Goal: Task Accomplishment & Management: Manage account settings

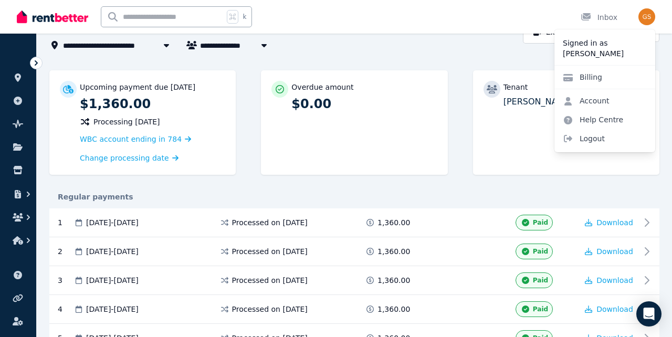
scroll to position [10, 0]
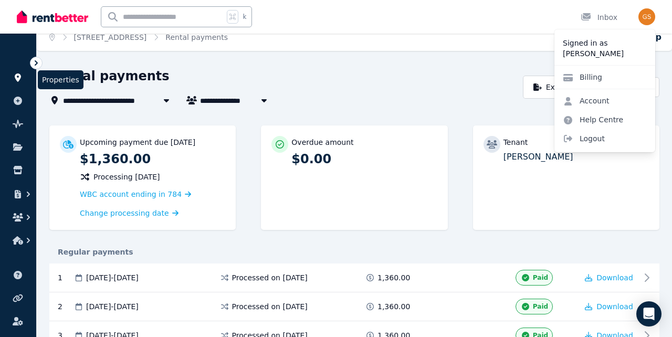
click at [11, 79] on link at bounding box center [17, 77] width 19 height 17
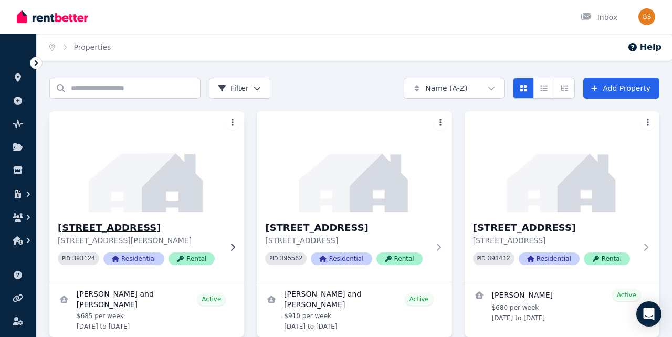
click at [163, 196] on img at bounding box center [147, 162] width 205 height 106
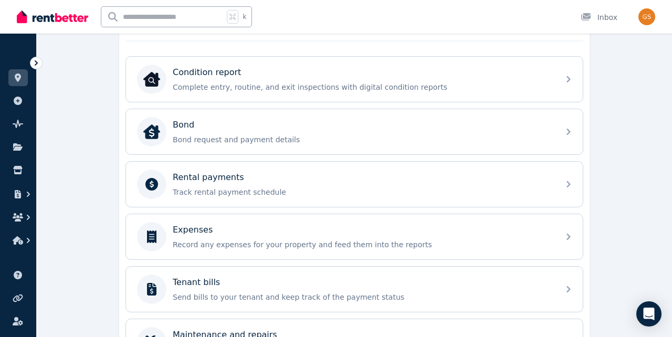
scroll to position [328, 0]
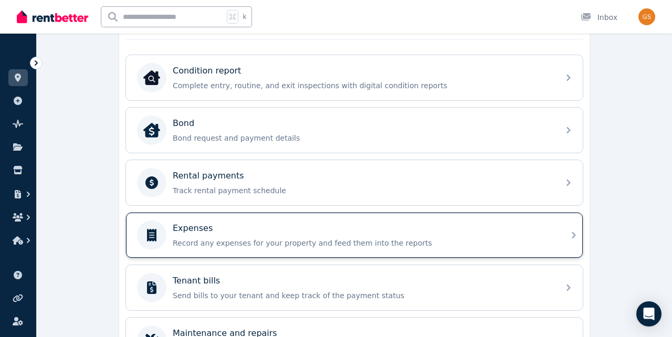
click at [425, 254] on div "Expenses Record any expenses for your property and feed them into the reports" at bounding box center [354, 235] width 457 height 45
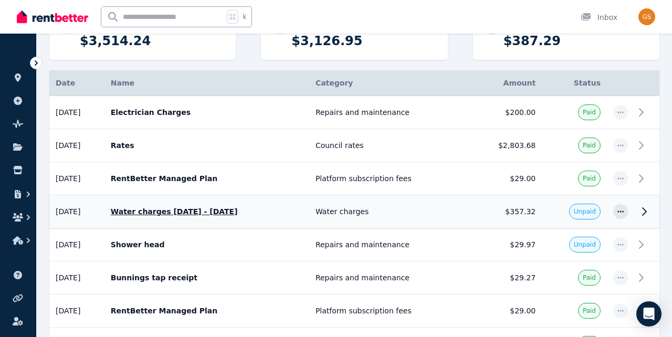
scroll to position [177, 0]
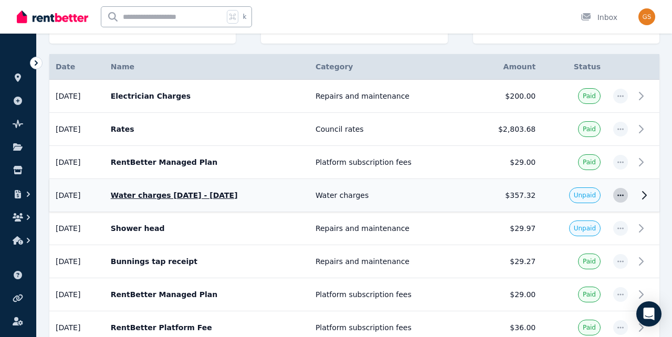
click at [618, 196] on icon "button" at bounding box center [621, 195] width 8 height 7
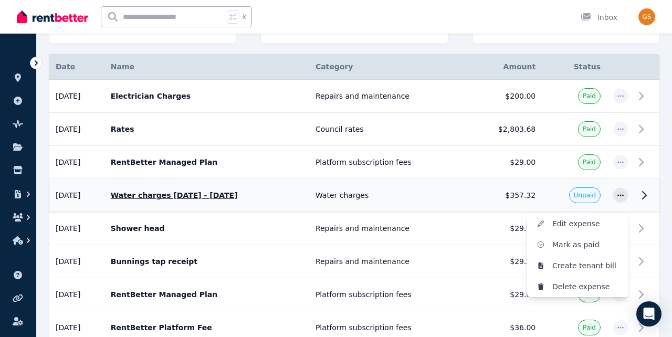
click at [644, 196] on icon at bounding box center [644, 195] width 13 height 13
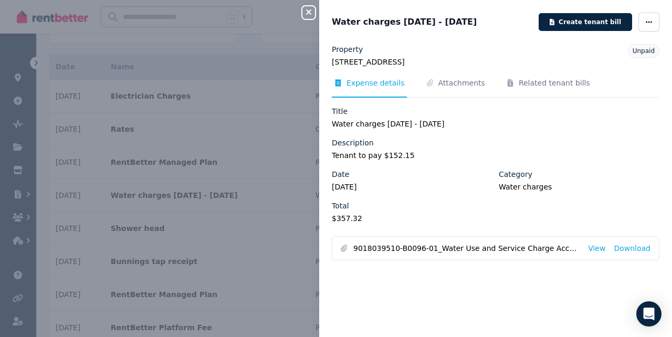
click at [232, 37] on div "Close panel Water charges [DATE] - [DATE] Create tenant bill Property [STREET_A…" at bounding box center [336, 168] width 672 height 337
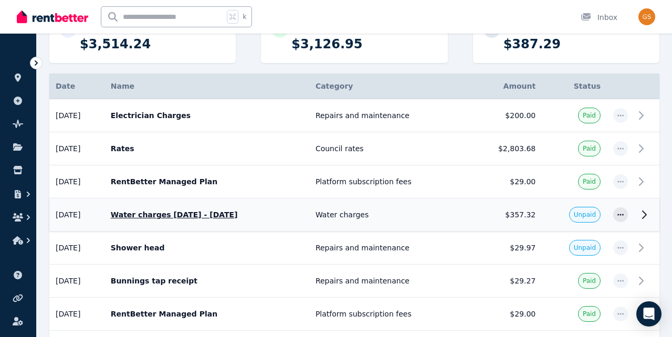
scroll to position [0, 0]
